Goal: Understand site structure: Understand site structure

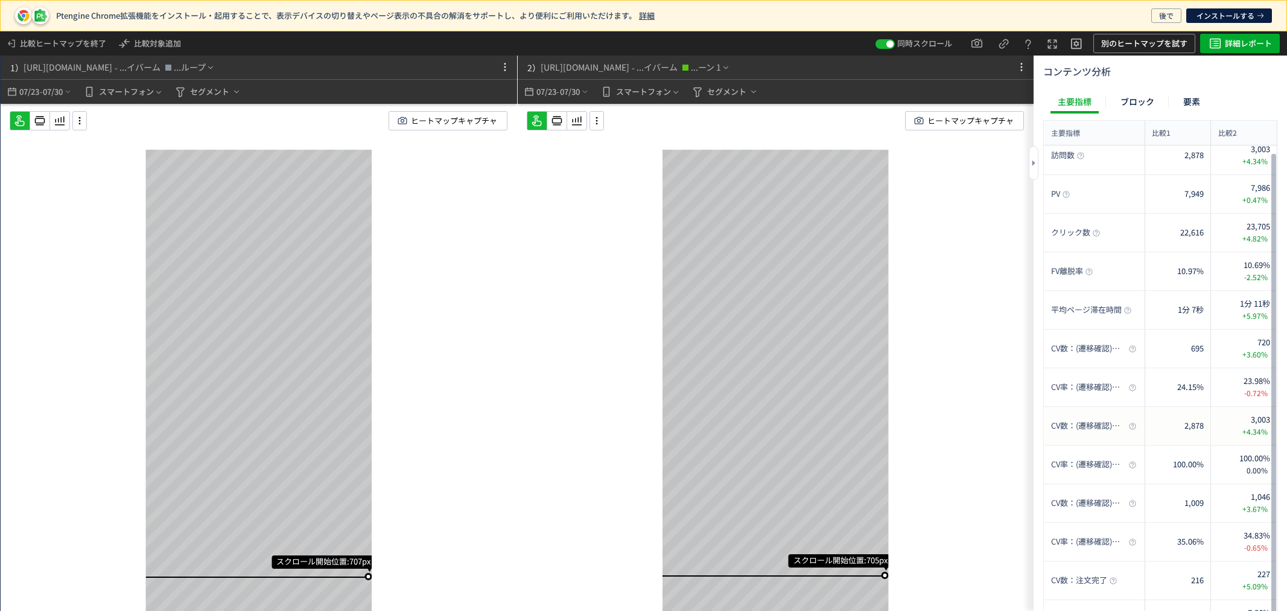
drag, startPoint x: 1077, startPoint y: 423, endPoint x: 1111, endPoint y: 421, distance: 34.5
click at [1111, 421] on span "CV数：(遷移確認)商品詳細ページ" at bounding box center [1088, 425] width 75 height 11
click at [1109, 467] on span "CV率：(遷移確認)商品詳細ページ" at bounding box center [1088, 464] width 75 height 11
click at [1120, 465] on span "CV率：(遷移確認)商品詳細ページ" at bounding box center [1088, 464] width 75 height 11
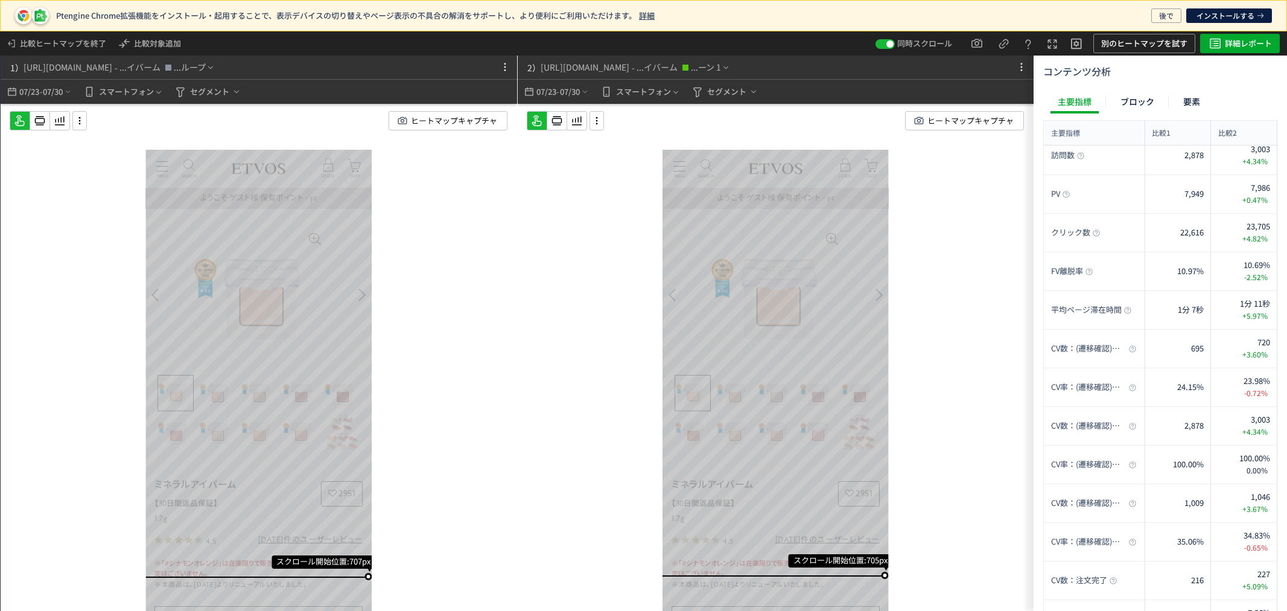
drag, startPoint x: 1036, startPoint y: 157, endPoint x: 946, endPoint y: 168, distance: 90.6
click at [946, 168] on div "1） [URL][DOMAIN_NAME] - ...イバーム ...ループ 07/23 - 07/30 スマートフォン セグメント ヒートマップキャプチャ …" at bounding box center [517, 333] width 1034 height 555
click at [1138, 97] on div "ブロック" at bounding box center [1138, 101] width 48 height 24
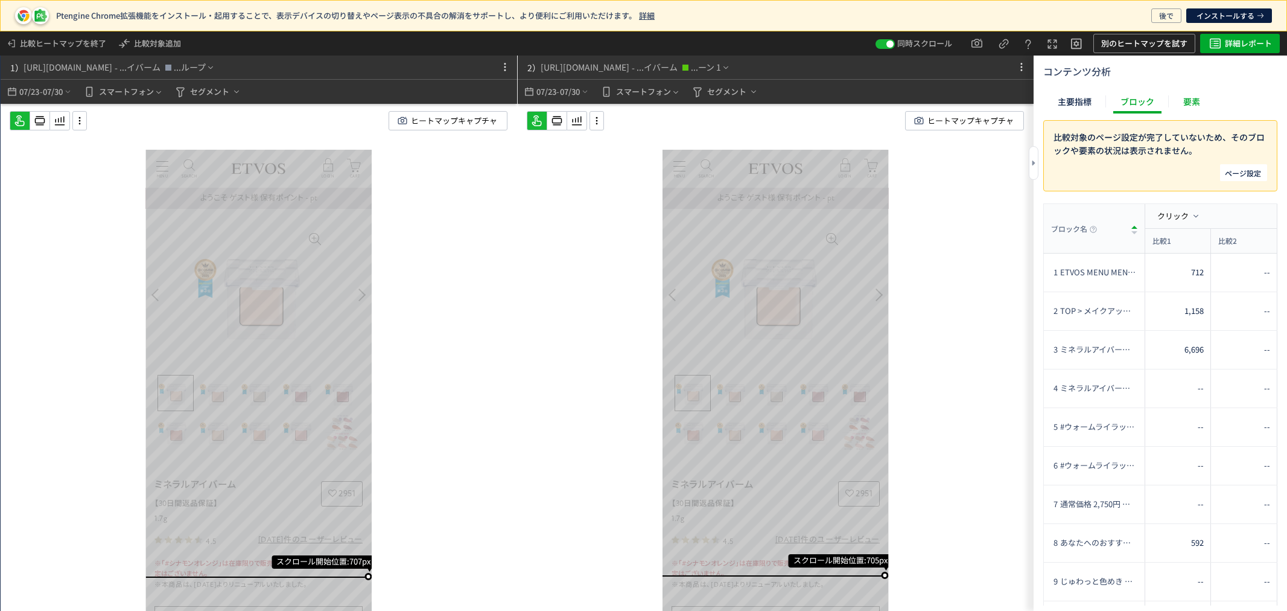
click at [1089, 98] on div "主要指標" at bounding box center [1075, 101] width 48 height 24
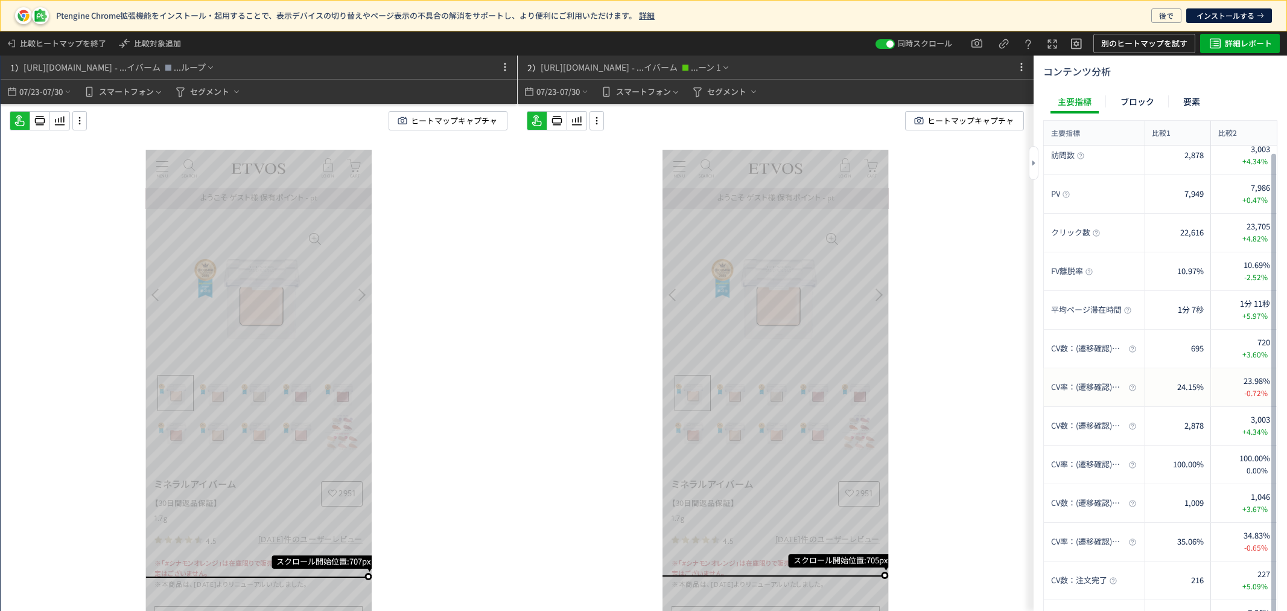
scroll to position [9, 0]
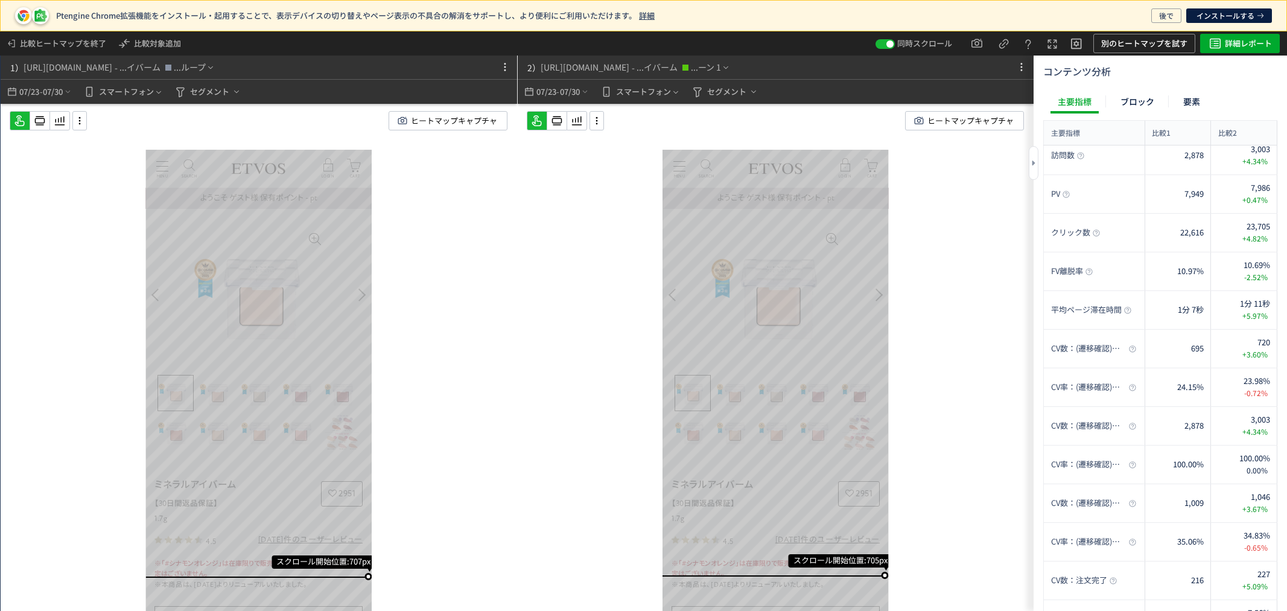
click at [1036, 167] on div at bounding box center [1034, 163] width 10 height 34
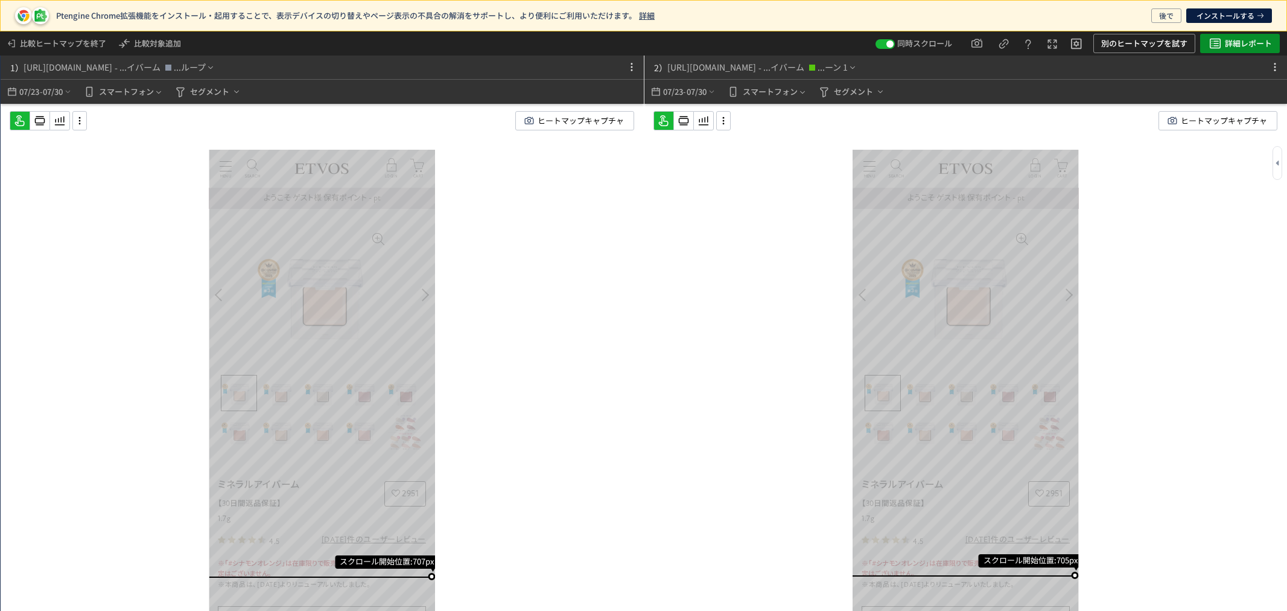
click at [1231, 46] on span "詳細レポート" at bounding box center [1248, 43] width 47 height 19
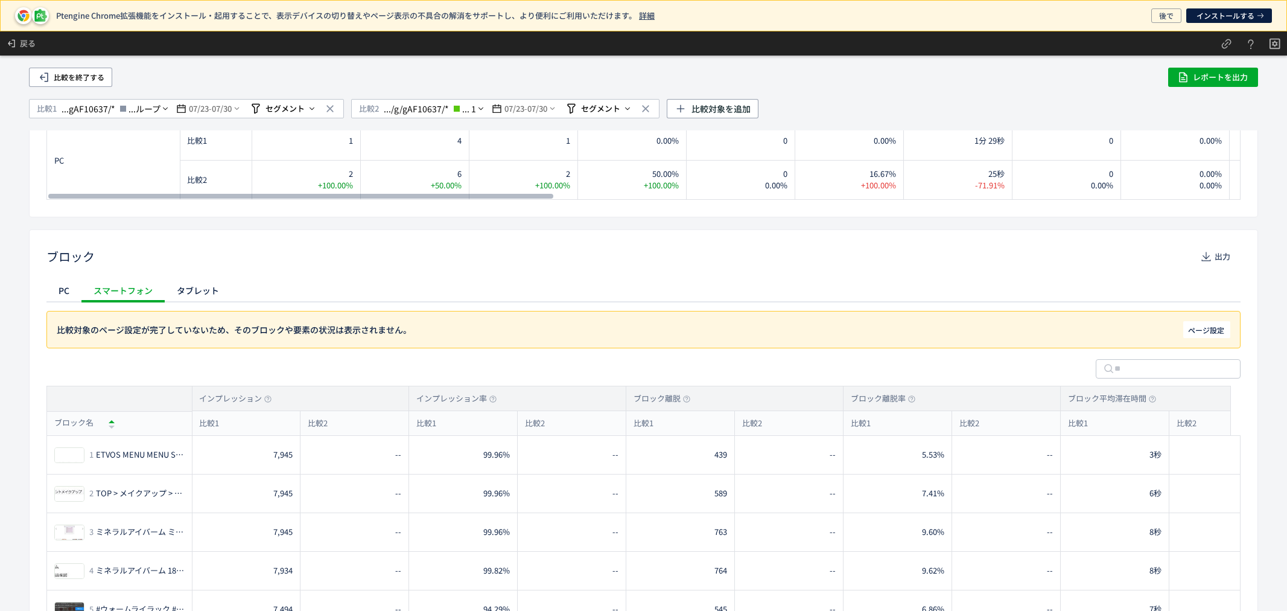
scroll to position [536, 0]
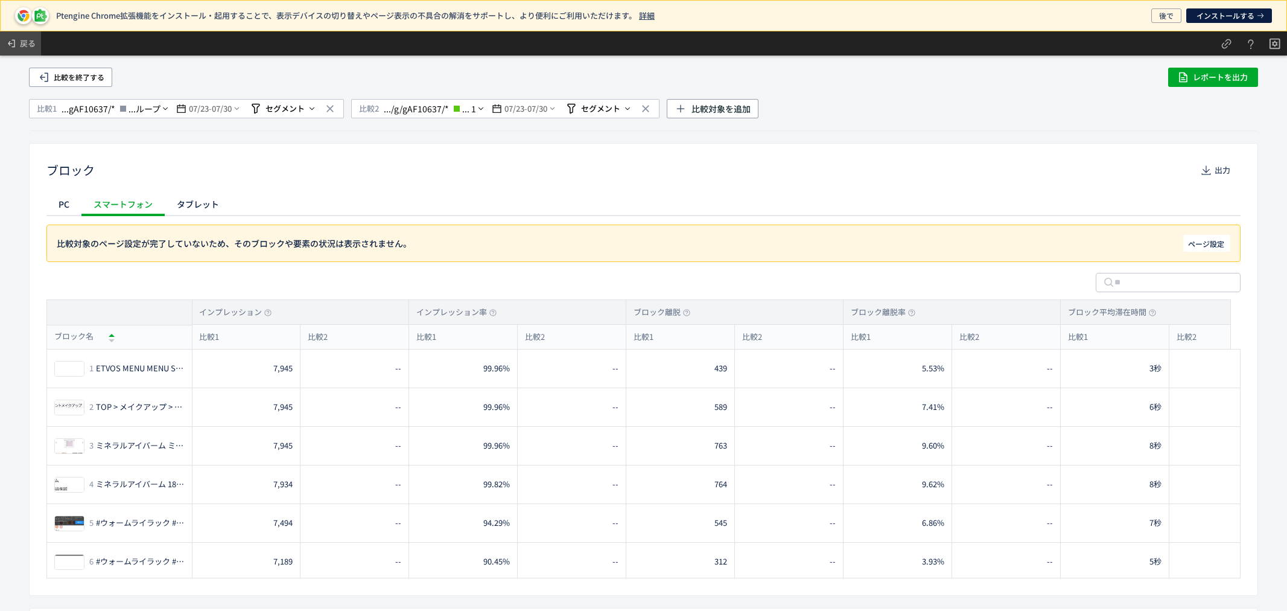
click at [28, 39] on span "戻る" at bounding box center [28, 43] width 16 height 19
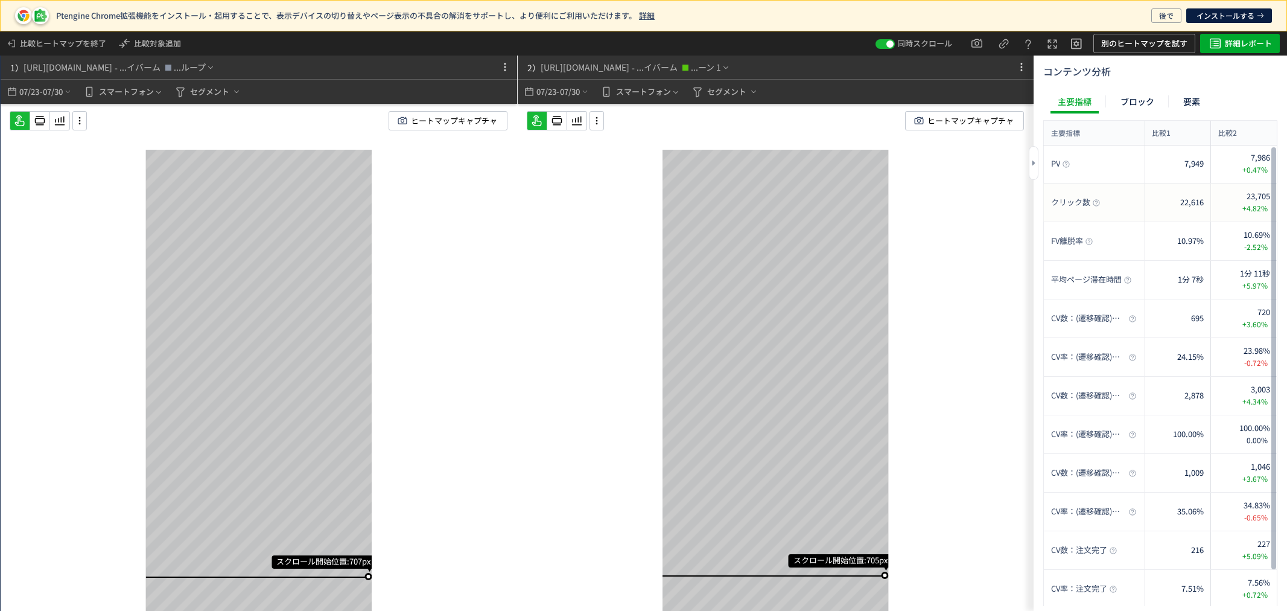
scroll to position [0, 0]
click at [1126, 42] on span "別のヒートマップを試す" at bounding box center [1144, 43] width 86 height 19
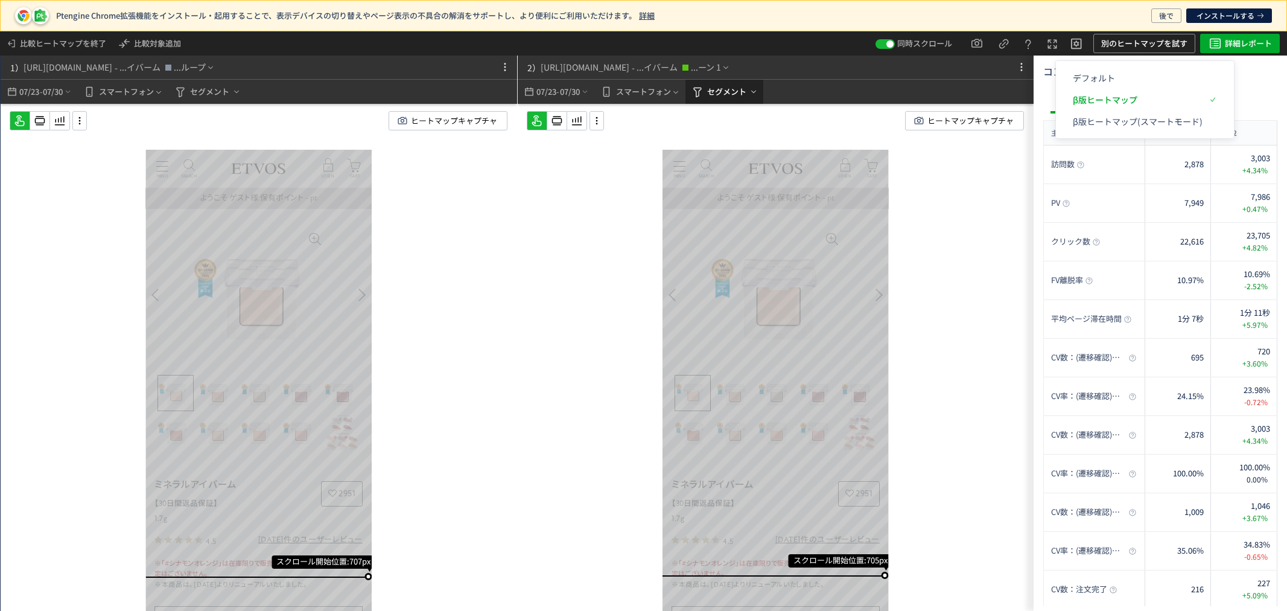
click at [731, 92] on span "セグメント" at bounding box center [726, 91] width 39 height 19
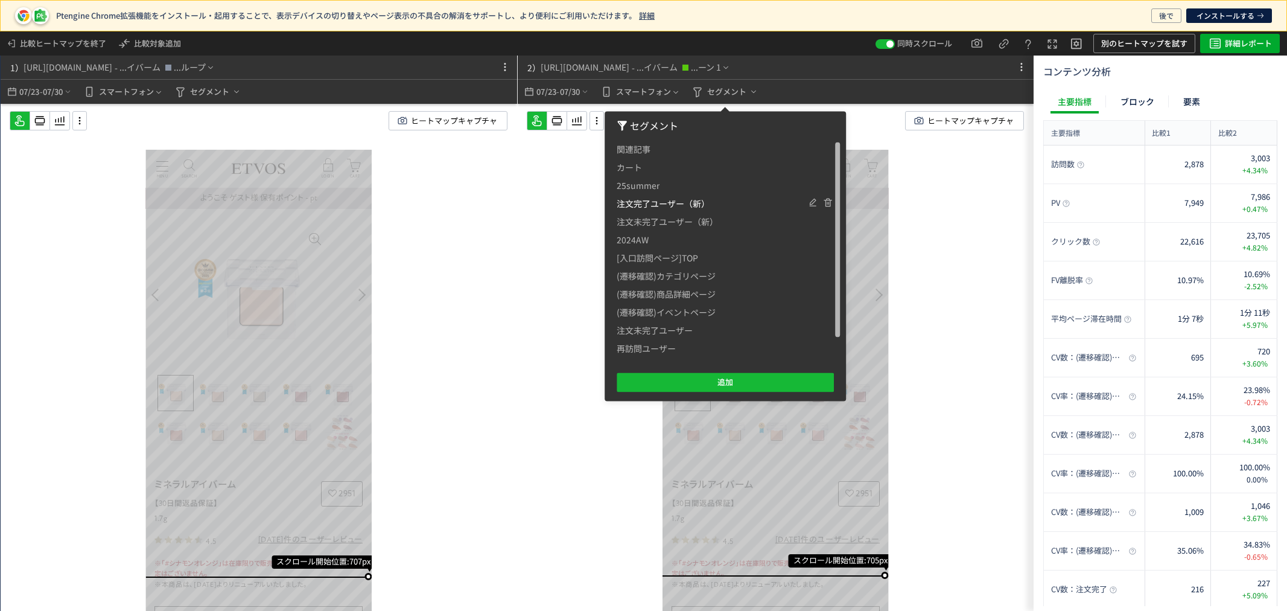
click at [667, 201] on span "注文完了ユーザー（新）" at bounding box center [663, 203] width 93 height 18
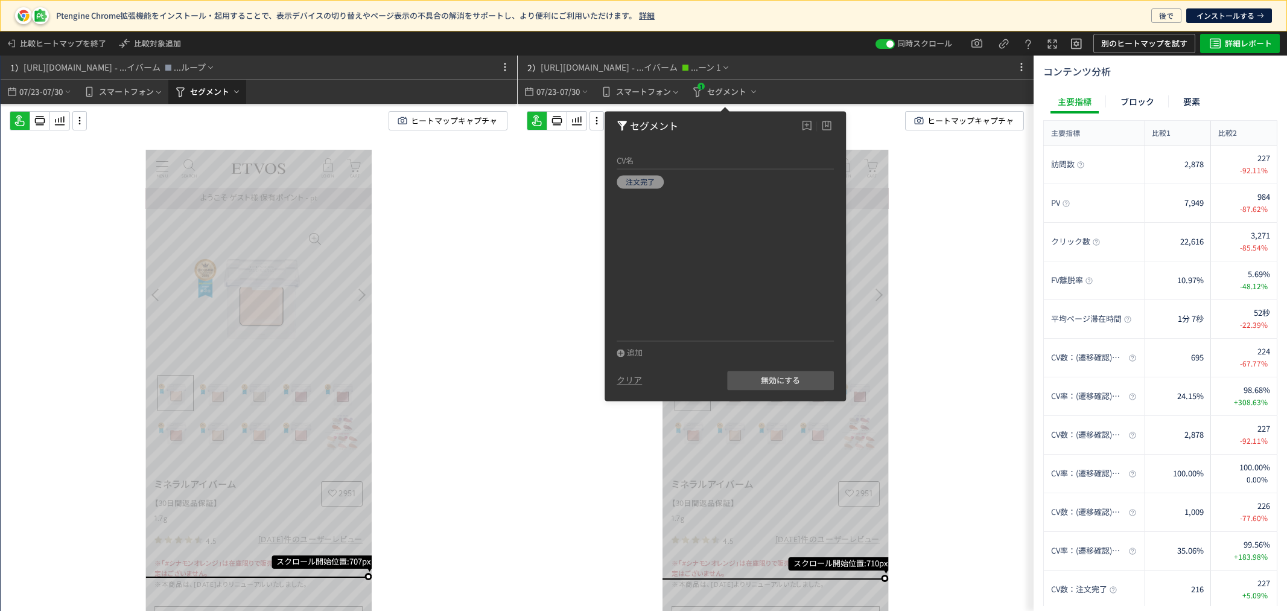
click at [235, 94] on icon "heatmap-top-bar" at bounding box center [237, 92] width 10 height 10
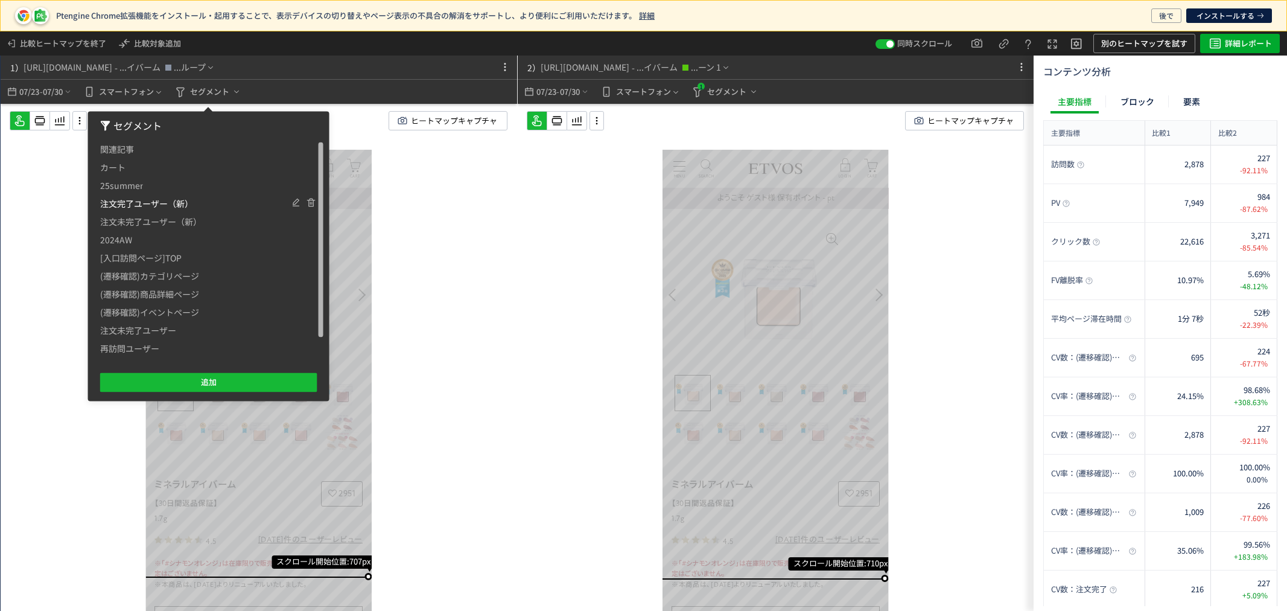
click at [200, 212] on li "注文完了ユーザー（新）" at bounding box center [208, 221] width 217 height 18
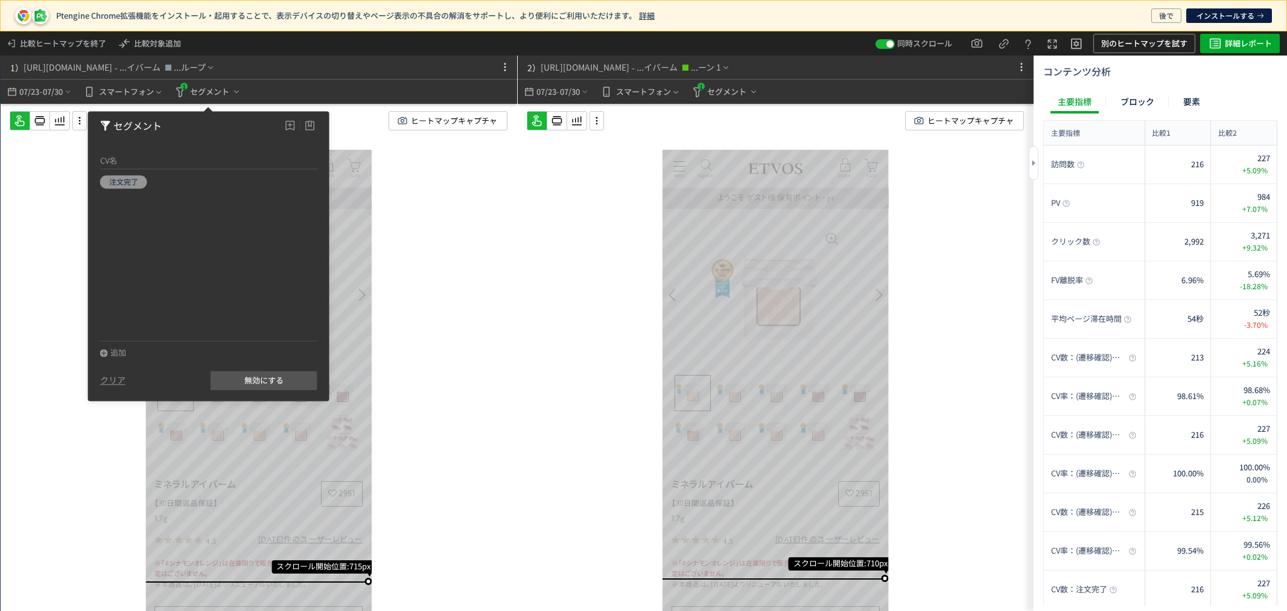
click at [1034, 160] on icon at bounding box center [1034, 163] width 6 height 6
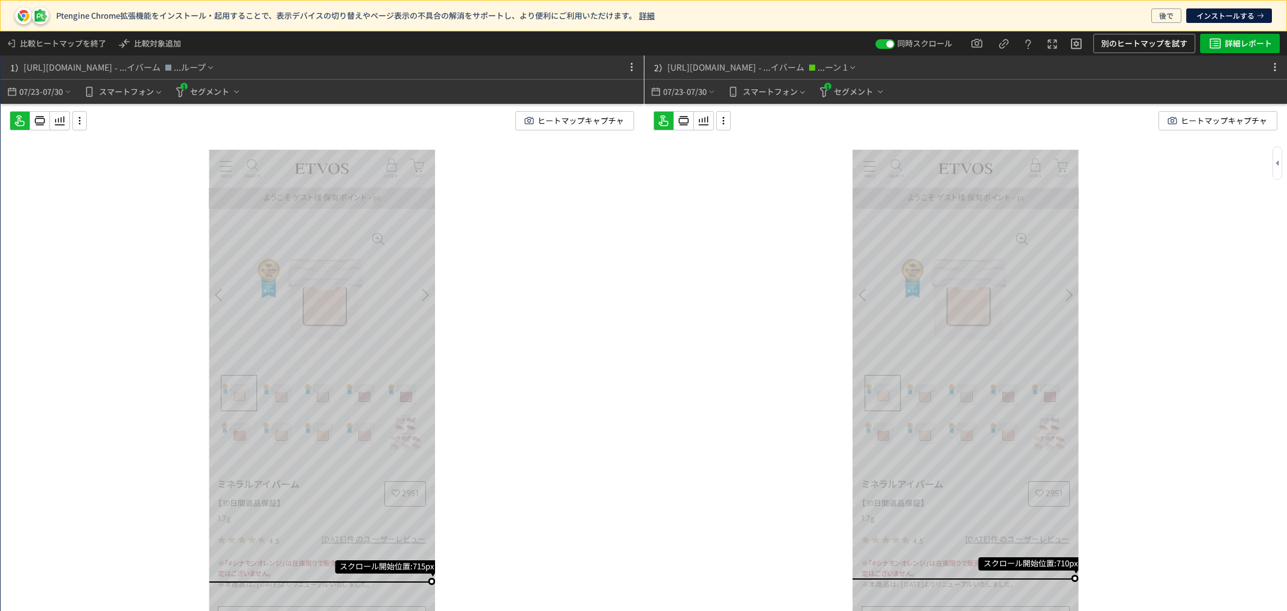
click at [1274, 158] on div at bounding box center [1278, 163] width 10 height 34
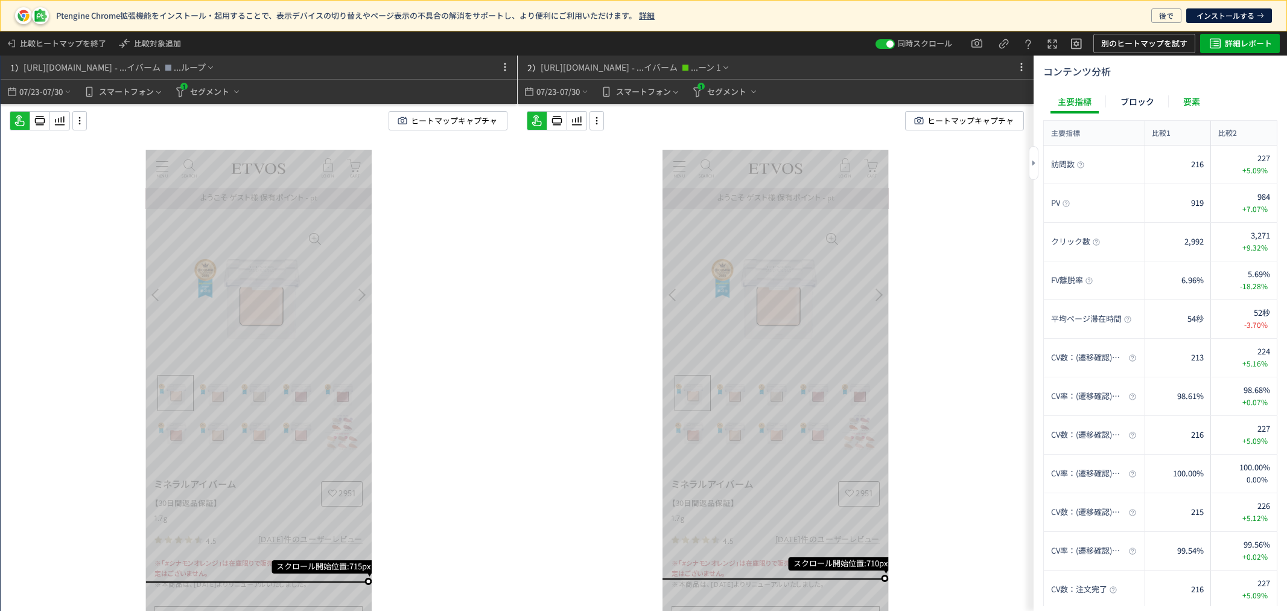
click at [1187, 101] on div "要素" at bounding box center [1191, 101] width 31 height 24
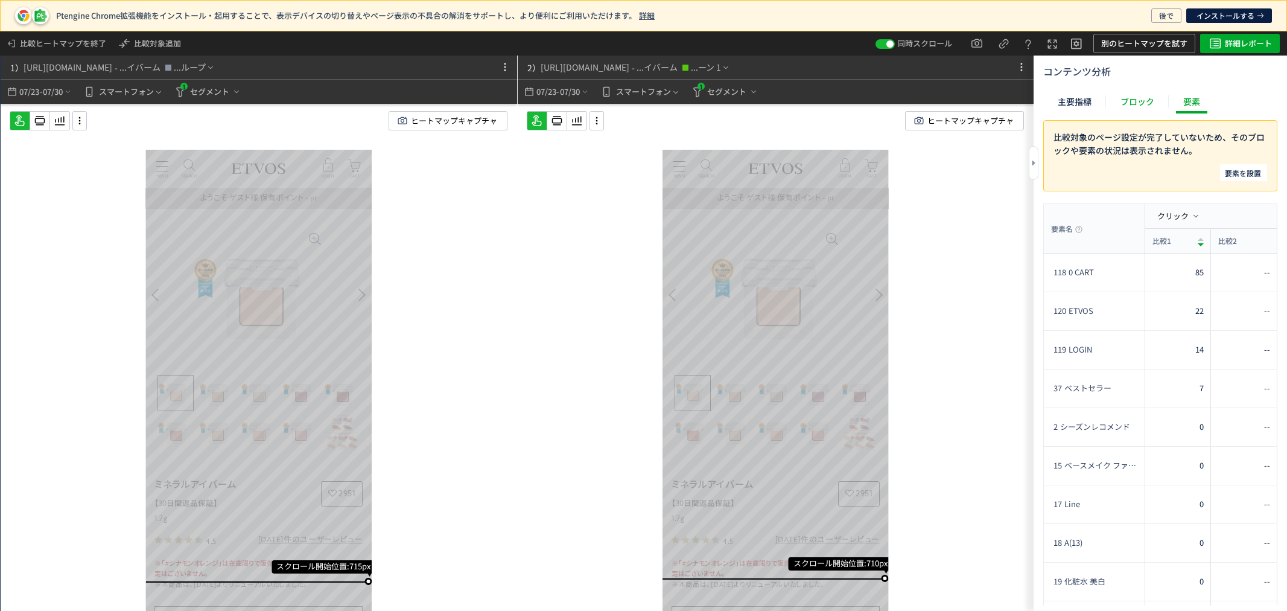
click at [1154, 103] on div "ブロック" at bounding box center [1138, 101] width 48 height 24
click at [1078, 98] on div "主要指標" at bounding box center [1075, 101] width 48 height 24
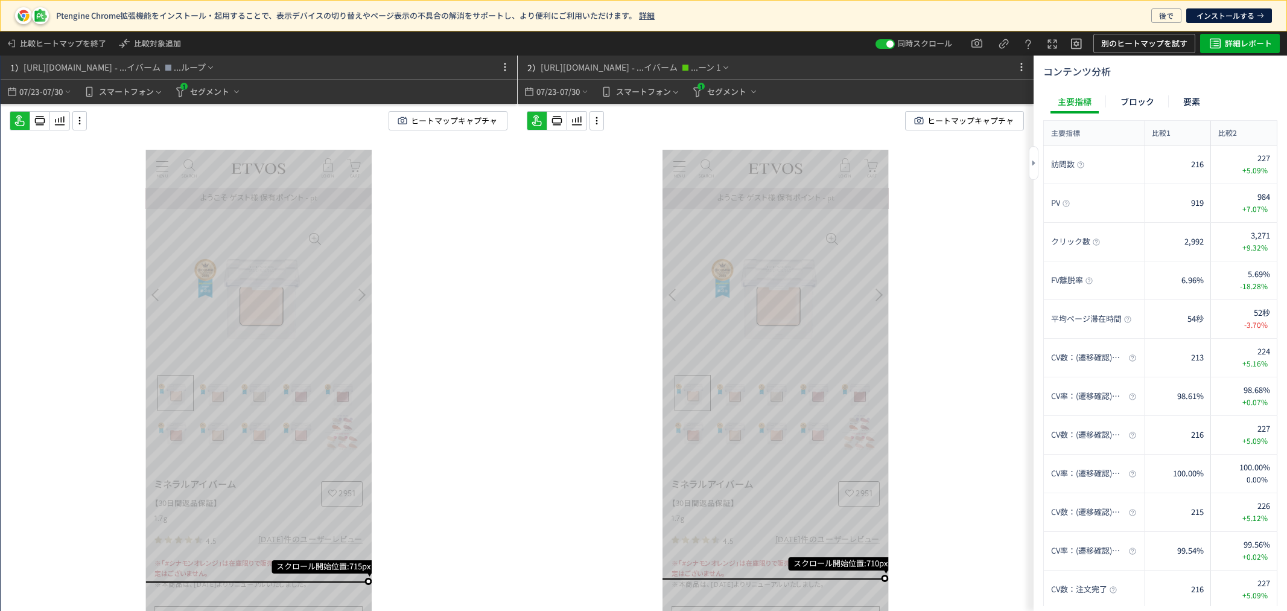
click at [1030, 163] on div at bounding box center [1034, 163] width 10 height 34
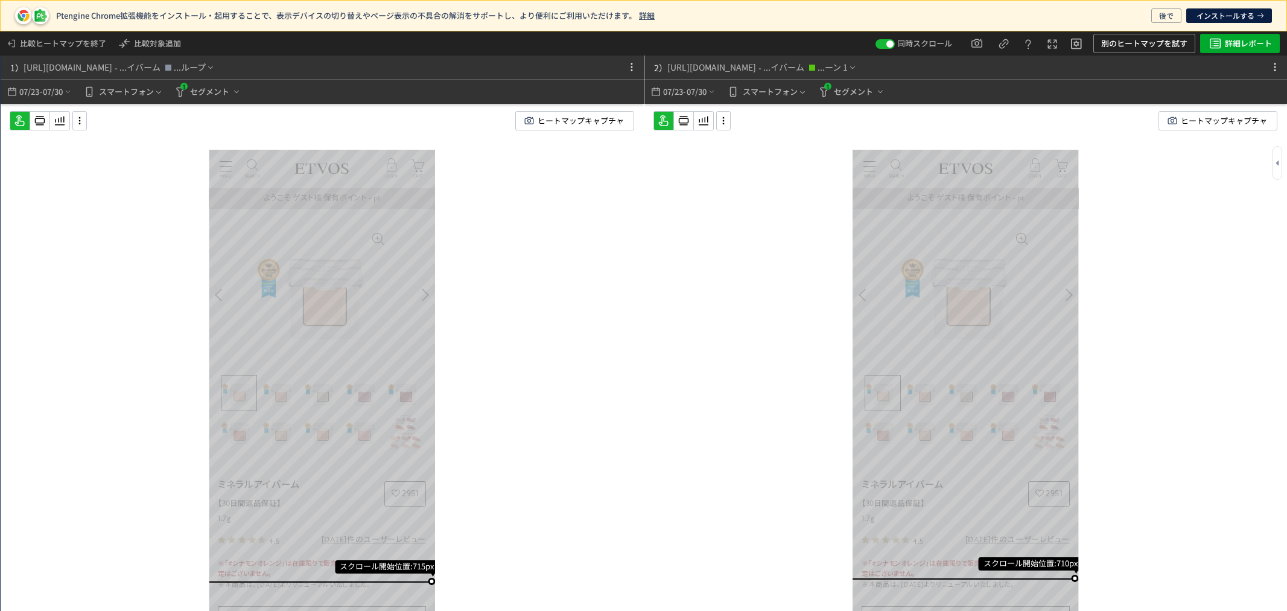
click at [1276, 157] on div at bounding box center [1278, 163] width 10 height 34
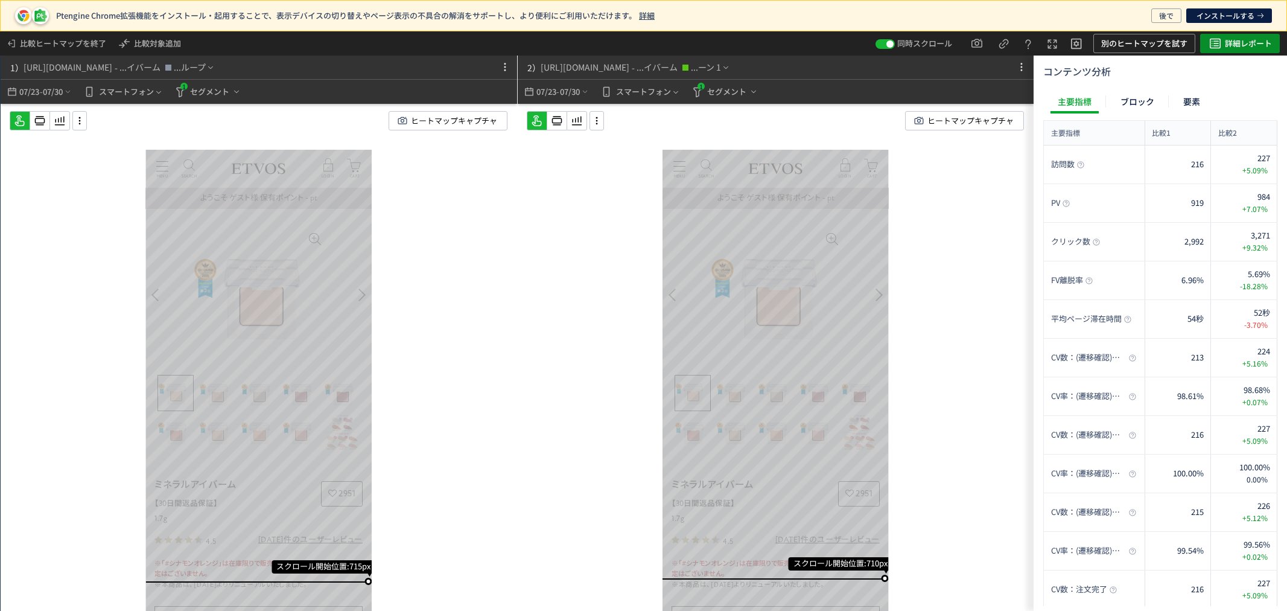
click at [1221, 49] on icon "button" at bounding box center [1215, 43] width 14 height 14
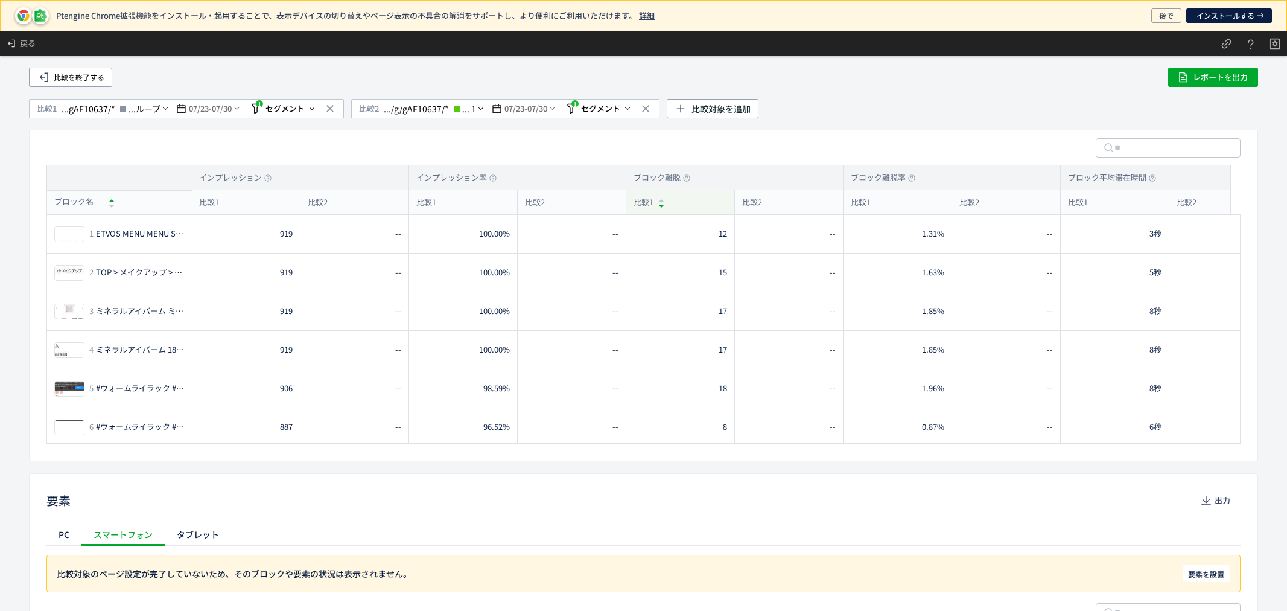
scroll to position [999, 0]
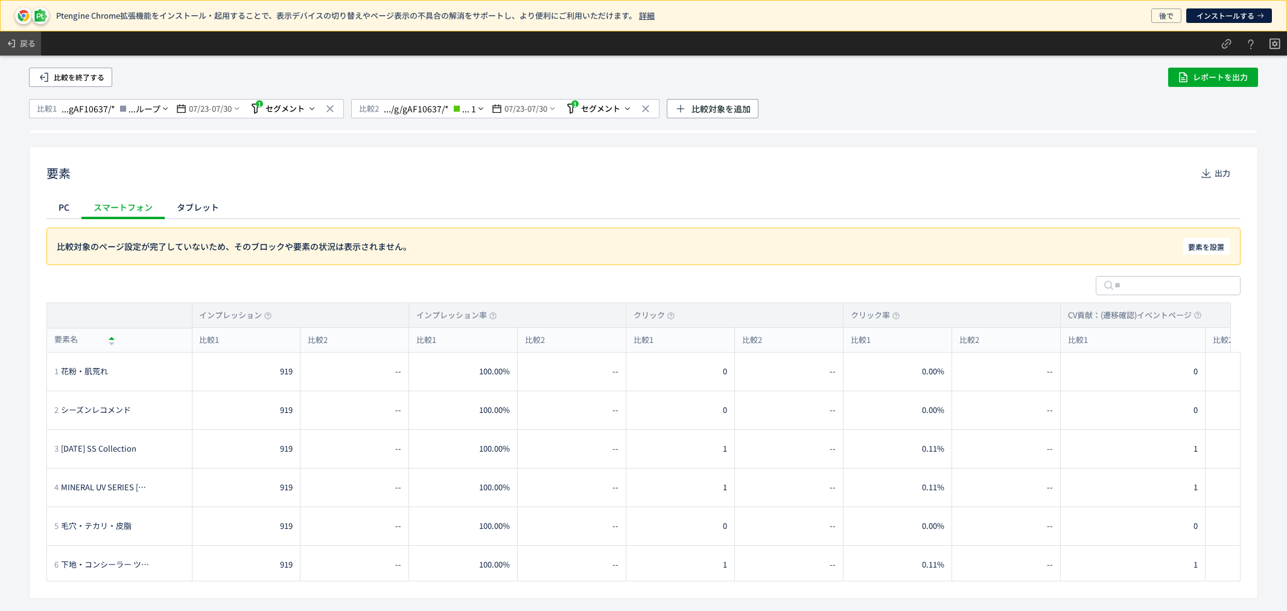
click at [33, 40] on span "戻る" at bounding box center [28, 43] width 16 height 19
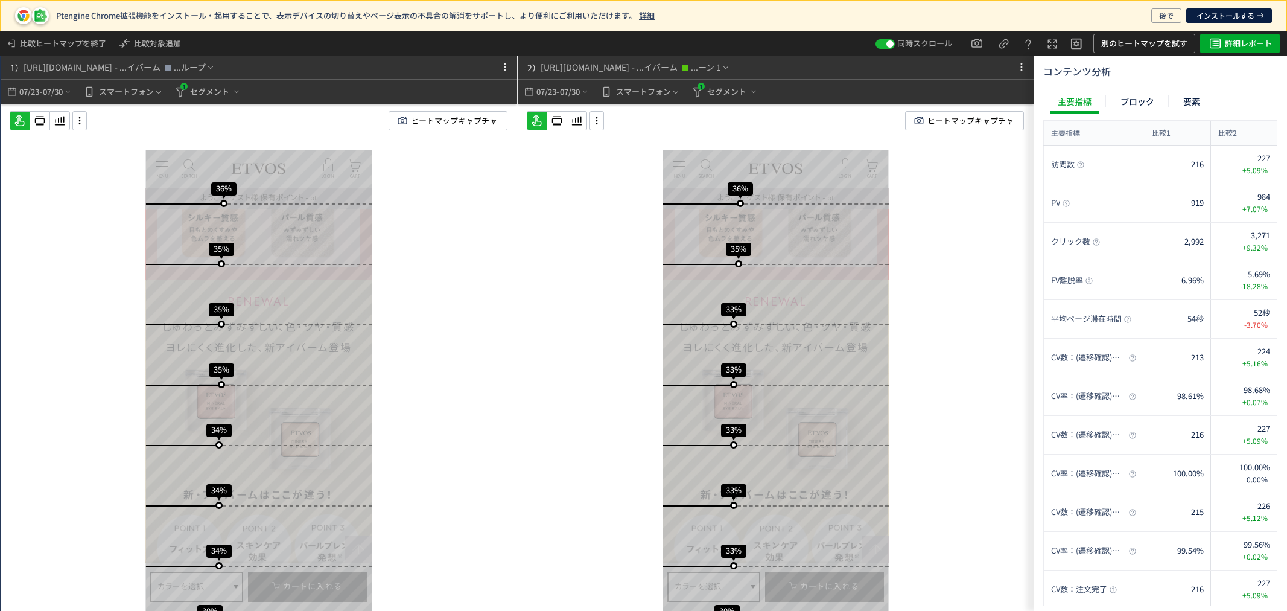
scroll to position [1608, 0]
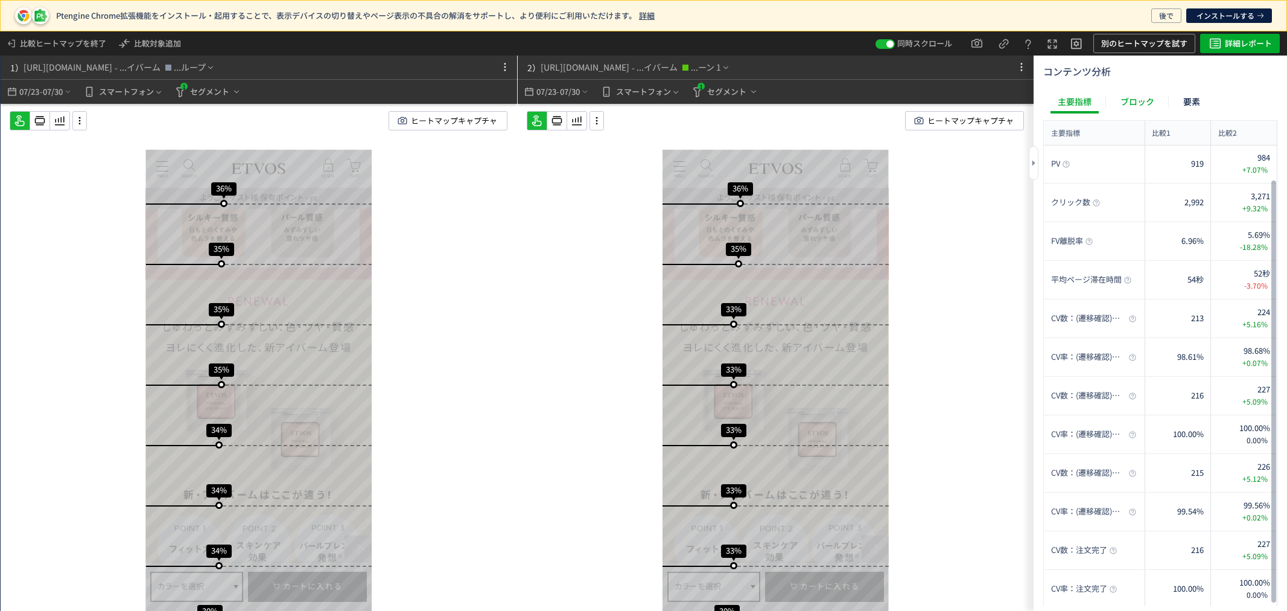
click at [1139, 110] on div "ブロック" at bounding box center [1138, 101] width 48 height 24
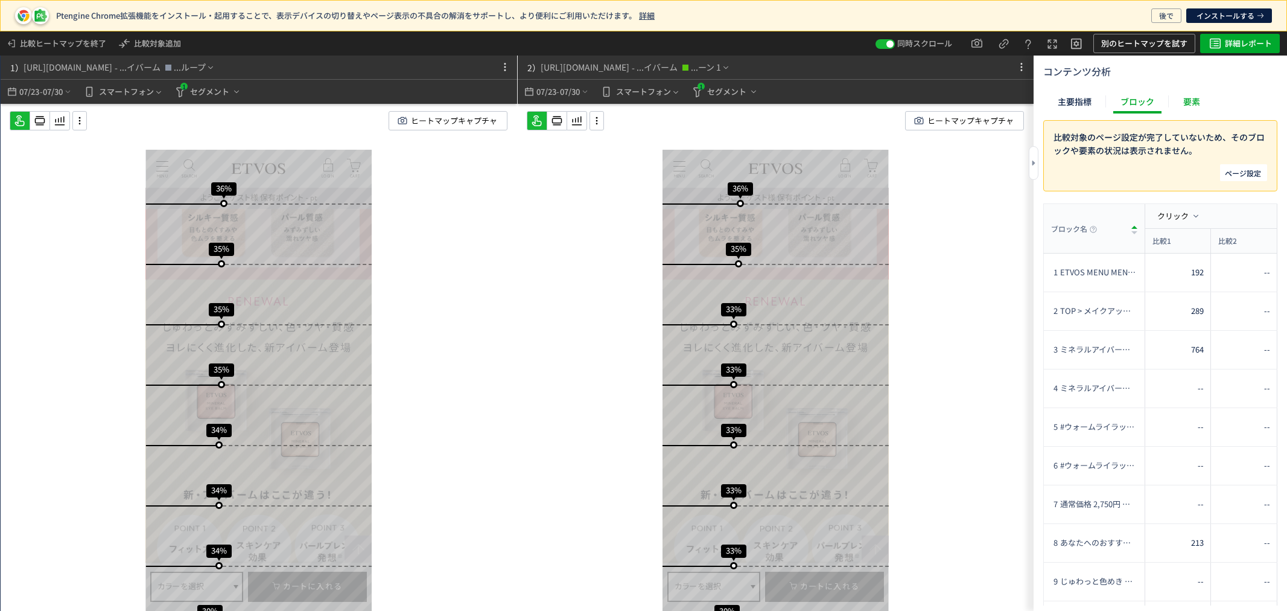
click at [1190, 103] on div "要素" at bounding box center [1191, 101] width 31 height 24
click at [1149, 95] on div "ブロック" at bounding box center [1138, 101] width 48 height 24
click at [1089, 97] on div "主要指標" at bounding box center [1075, 101] width 48 height 24
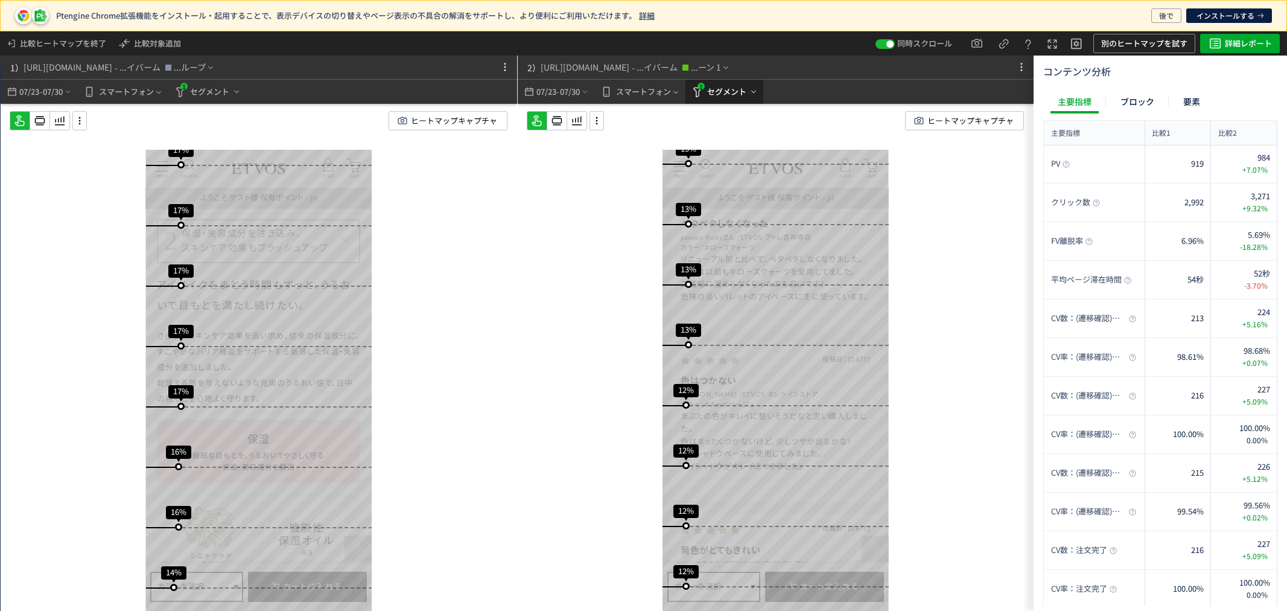
click at [704, 91] on div "1" at bounding box center [701, 86] width 10 height 10
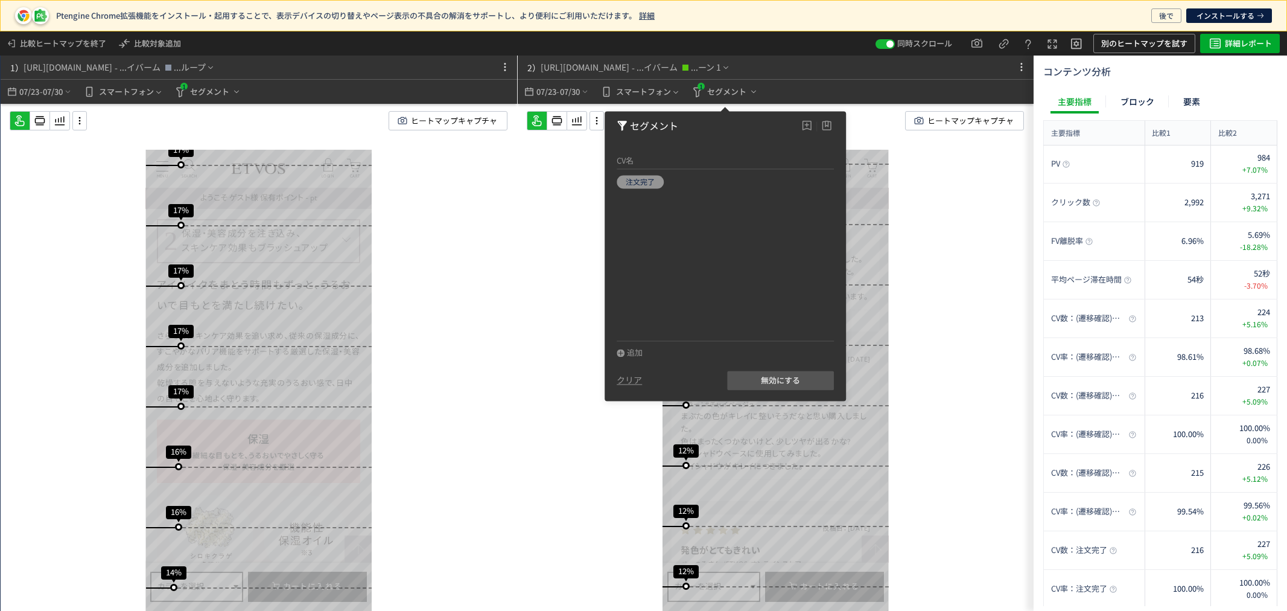
click at [919, 61] on div "2） [URL][DOMAIN_NAME] - ...イバーム ...ーン 1 07/23 - 07/30 スマートフォン 1 セグメント" at bounding box center [776, 80] width 517 height 48
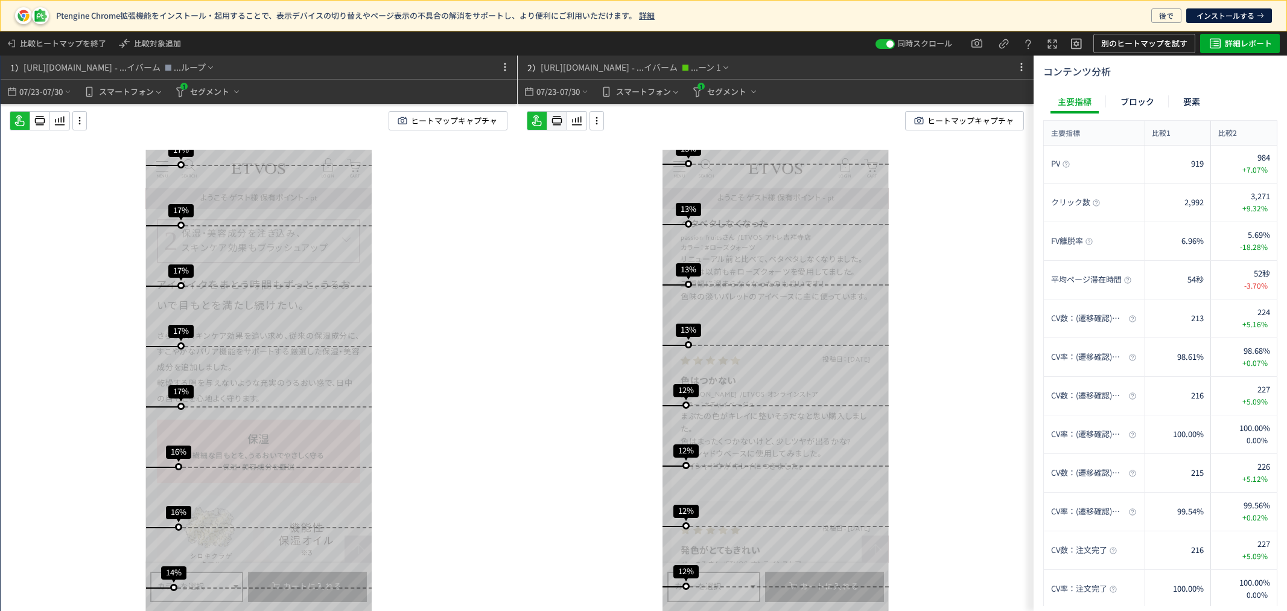
click at [47, 115] on icon at bounding box center [40, 120] width 14 height 14
click at [44, 116] on icon at bounding box center [40, 120] width 14 height 14
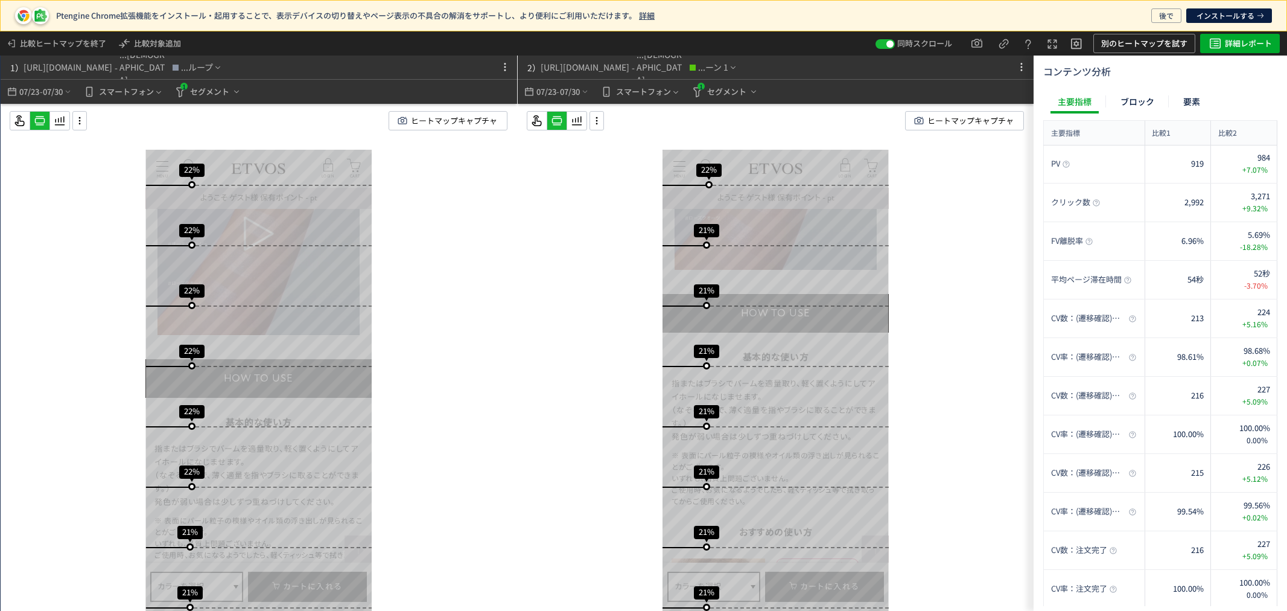
scroll to position [4491, 0]
